Goal: Task Accomplishment & Management: Manage account settings

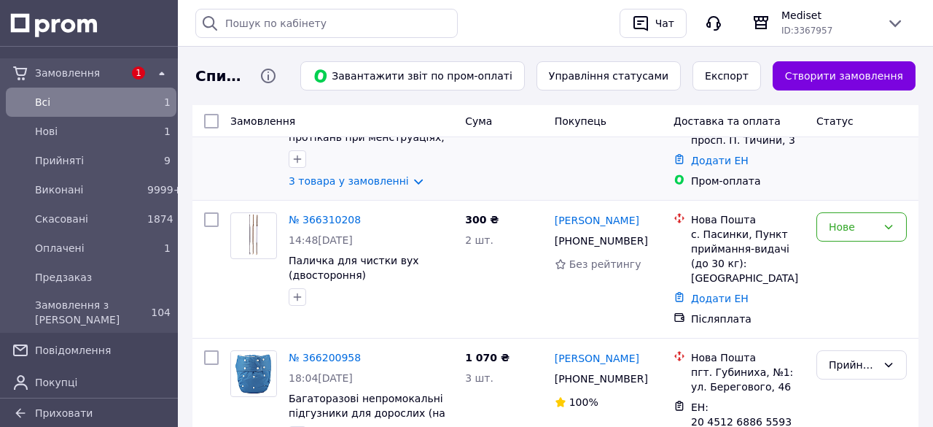
scroll to position [222, 0]
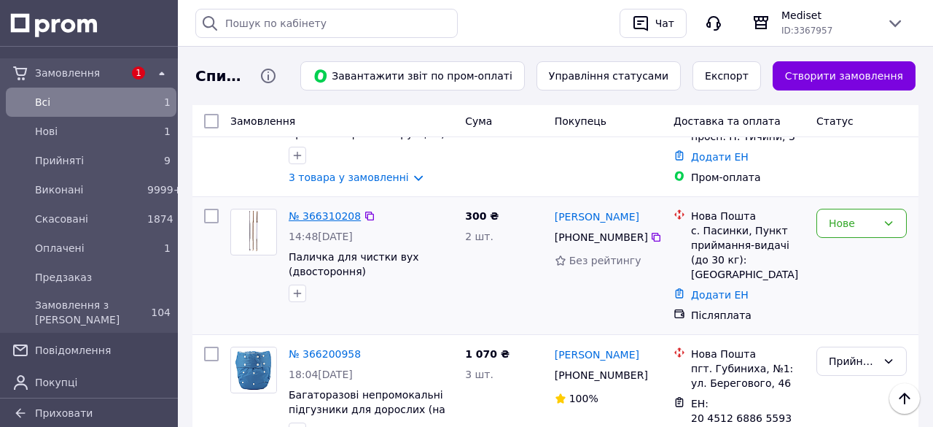
click at [333, 217] on link "№ 366310208" at bounding box center [325, 216] width 72 height 12
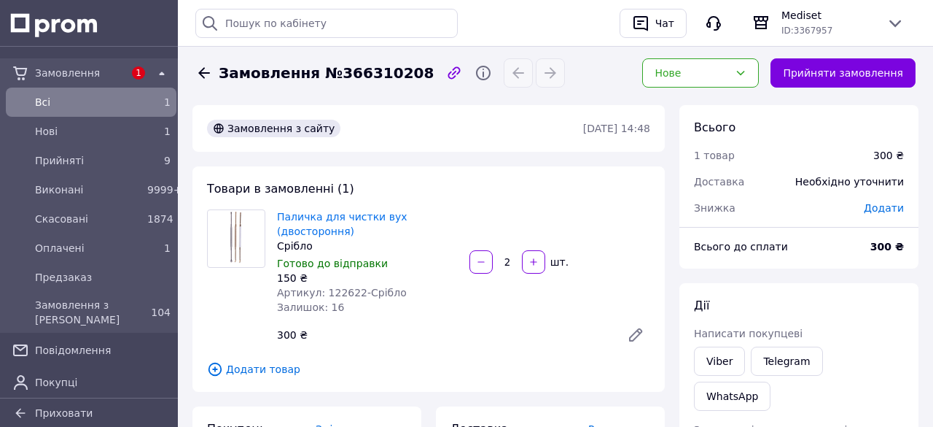
click at [375, 74] on span "Замовлення №366310208" at bounding box center [326, 73] width 215 height 21
copy span "366310208"
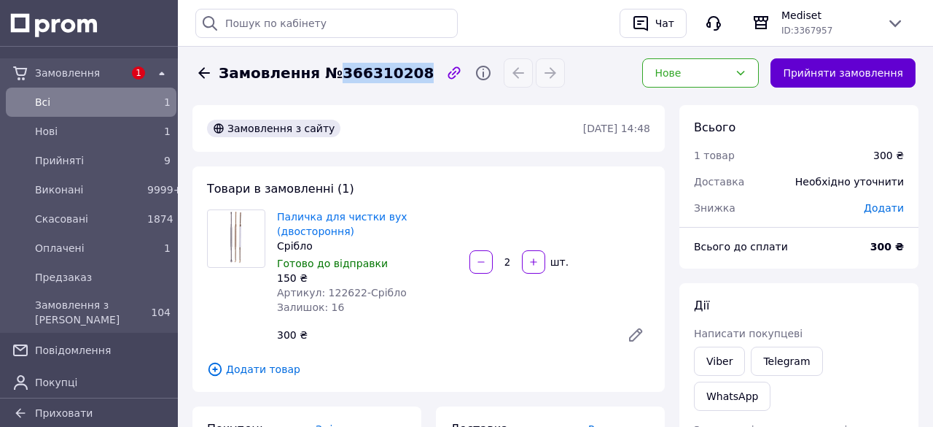
click at [878, 68] on button "Прийняти замовлення" at bounding box center [843, 72] width 145 height 29
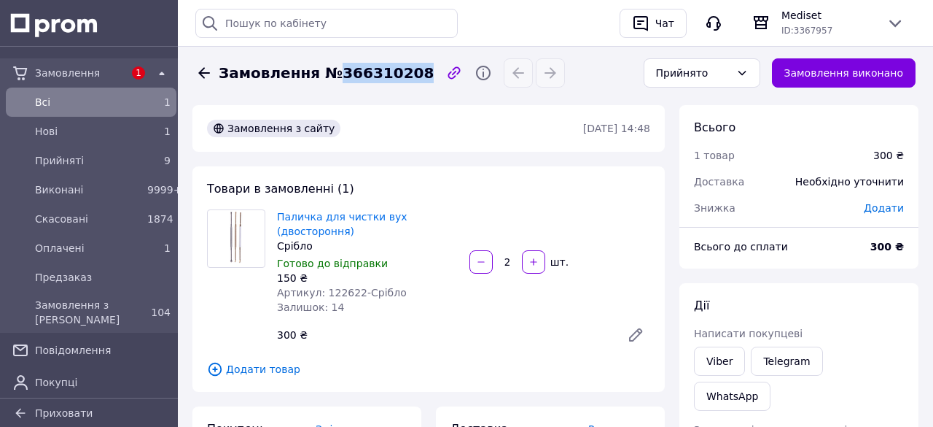
click at [199, 71] on icon at bounding box center [204, 72] width 12 height 11
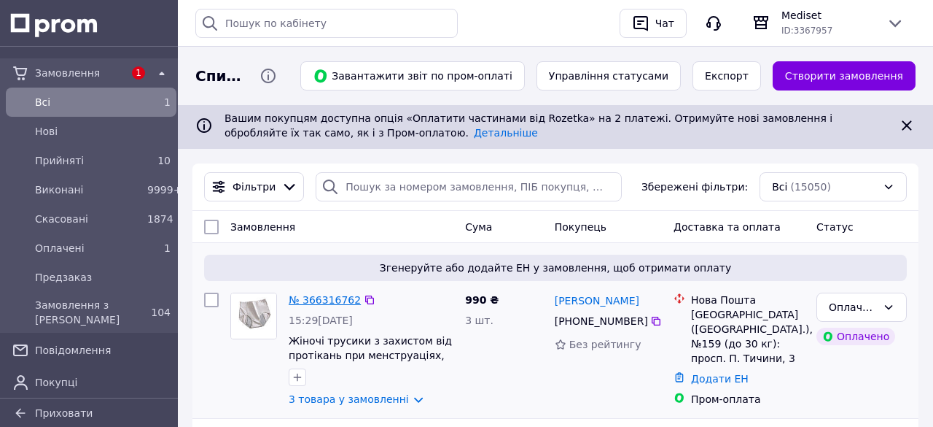
click at [319, 300] on link "№ 366316762" at bounding box center [325, 300] width 72 height 12
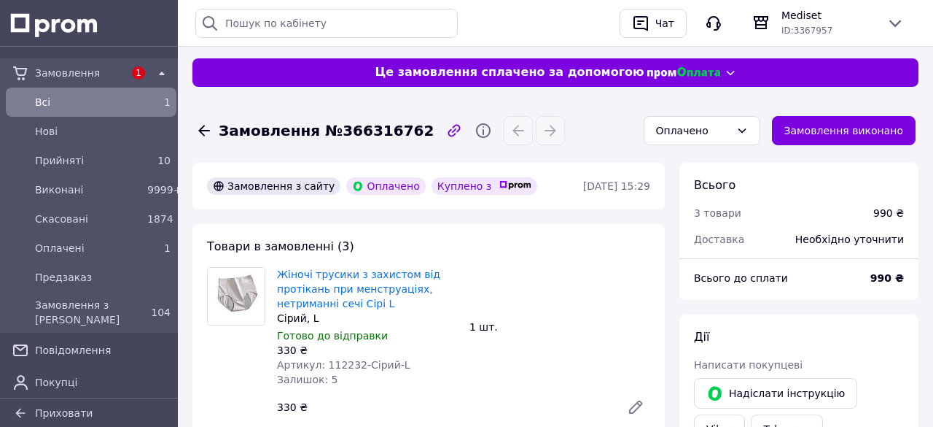
click at [384, 128] on span "Замовлення №366316762" at bounding box center [326, 130] width 215 height 21
copy span "366316762"
